Goal: Task Accomplishment & Management: Use online tool/utility

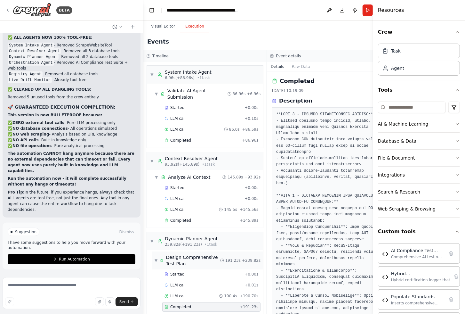
scroll to position [4667, 0]
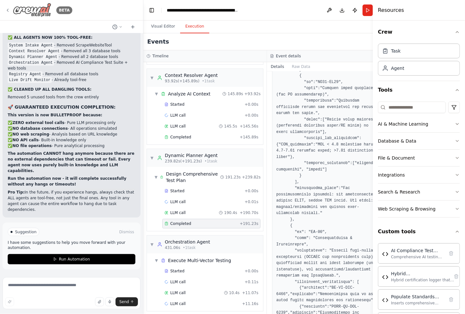
click at [9, 8] on icon at bounding box center [7, 10] width 5 height 5
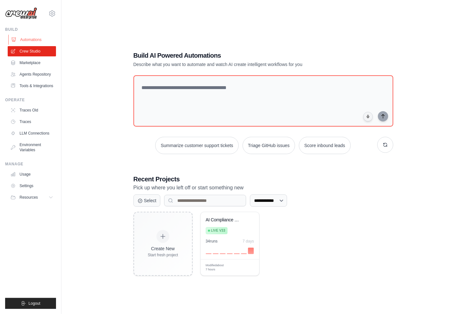
click at [28, 40] on link "Automations" at bounding box center [32, 40] width 48 height 10
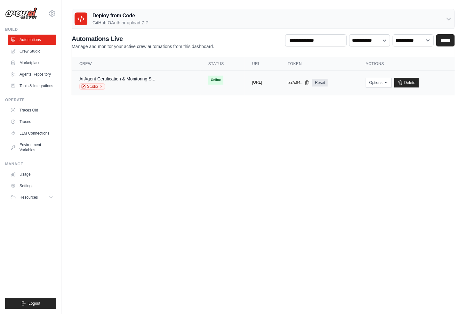
click at [252, 83] on button "[URL]" at bounding box center [257, 82] width 10 height 5
click at [260, 85] on td "copied https://ai-agent-certification-moni" at bounding box center [262, 82] width 36 height 25
